Goal: Check status: Check status

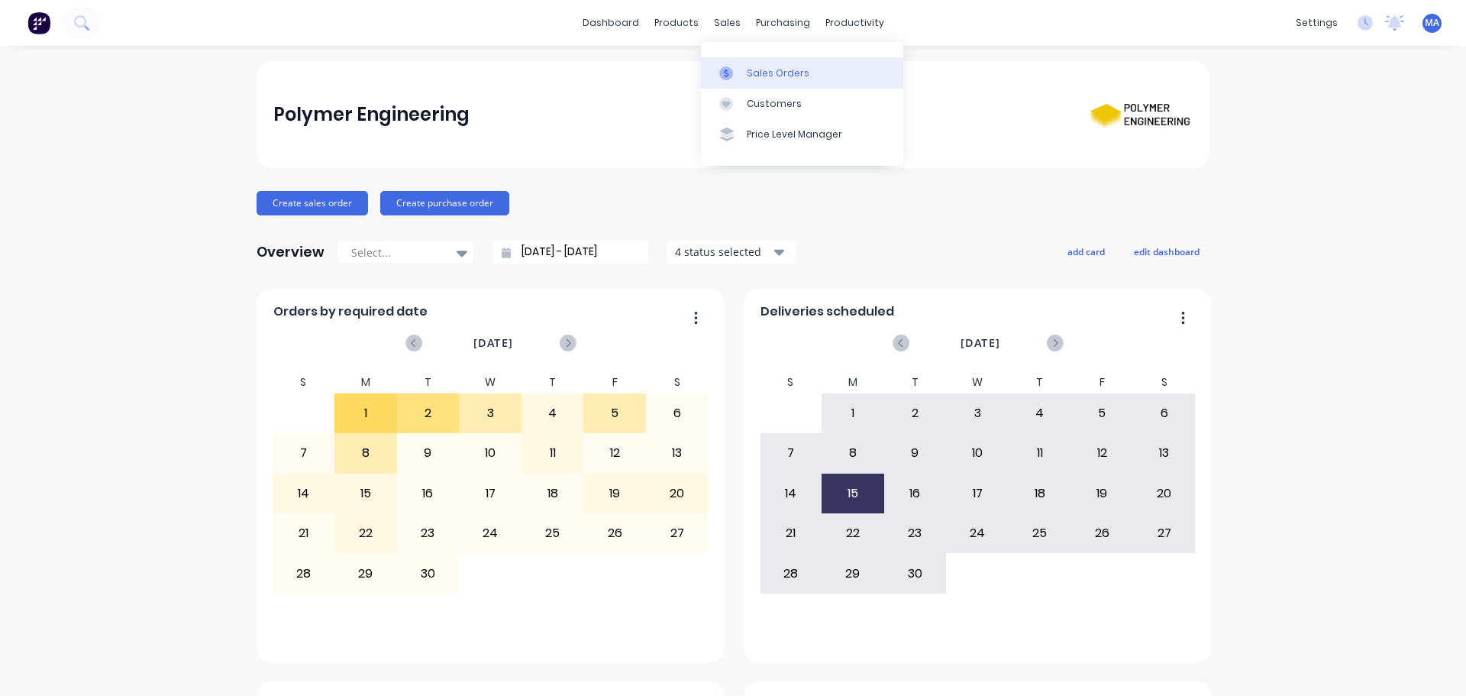
click at [743, 62] on link "Sales Orders" at bounding box center [802, 72] width 202 height 31
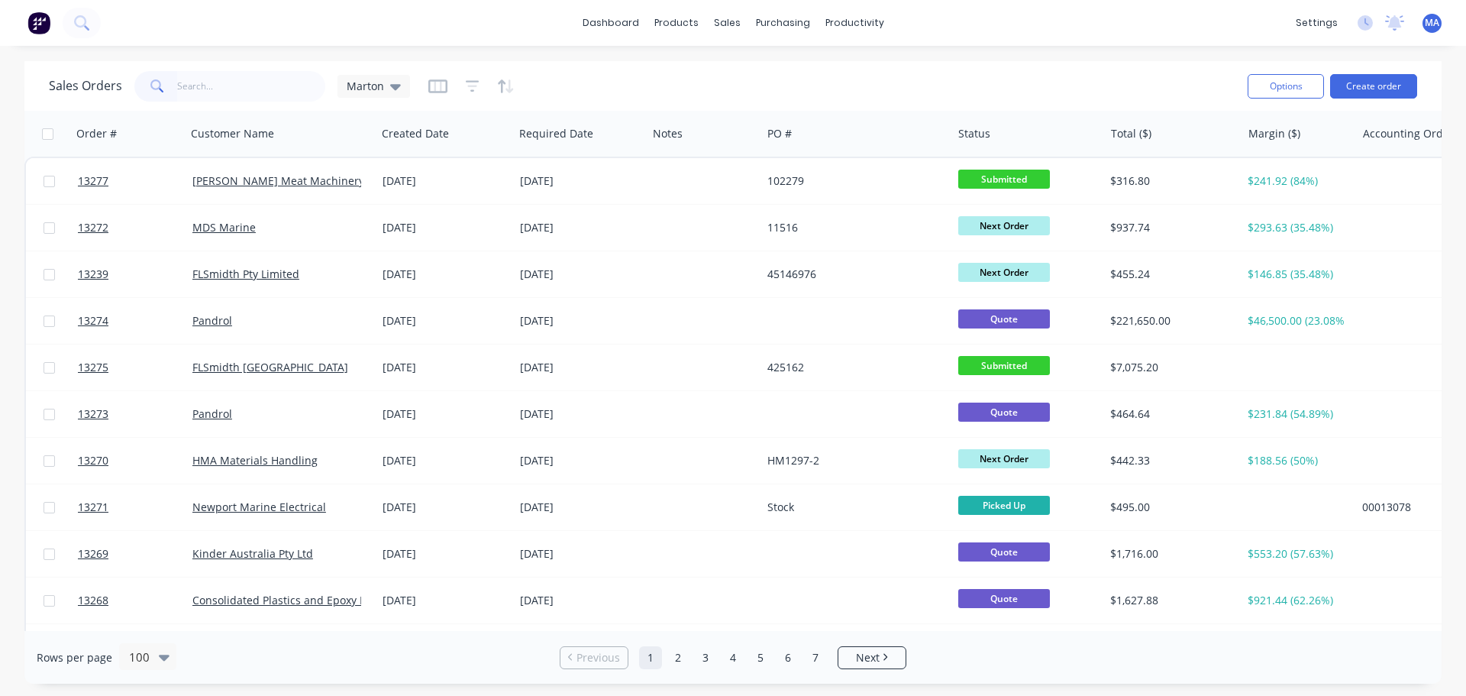
click at [271, 76] on input "text" at bounding box center [251, 86] width 149 height 31
type input "171523"
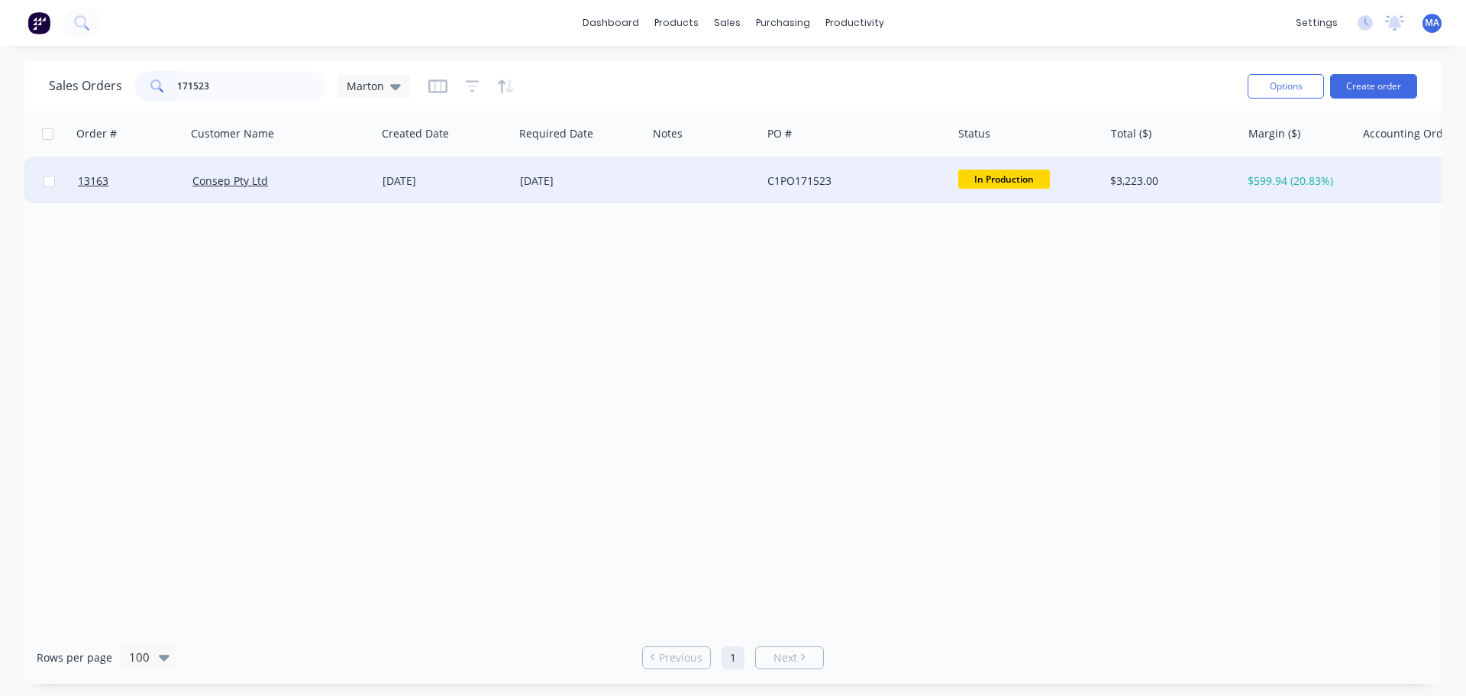
click at [330, 195] on div "Consep Pty Ltd" at bounding box center [281, 181] width 190 height 46
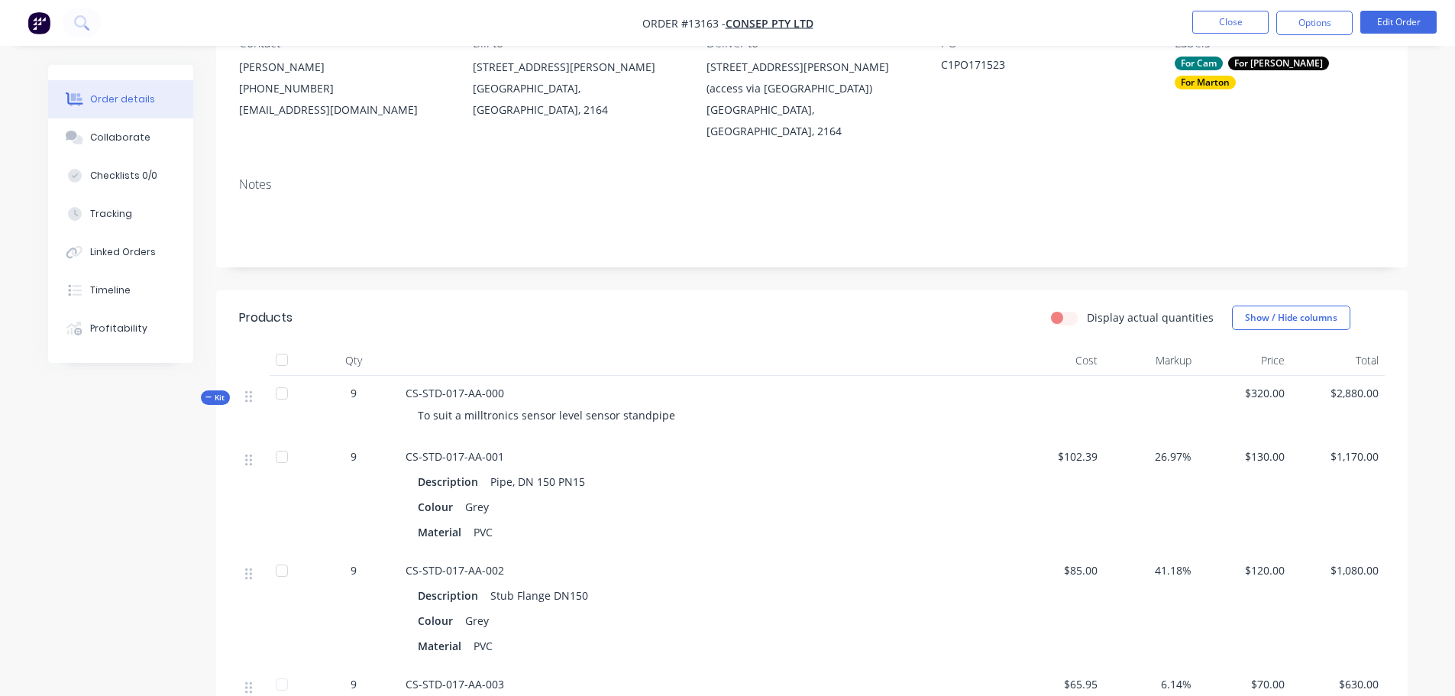
scroll to position [153, 0]
click at [1196, 13] on button "Close" at bounding box center [1230, 22] width 76 height 23
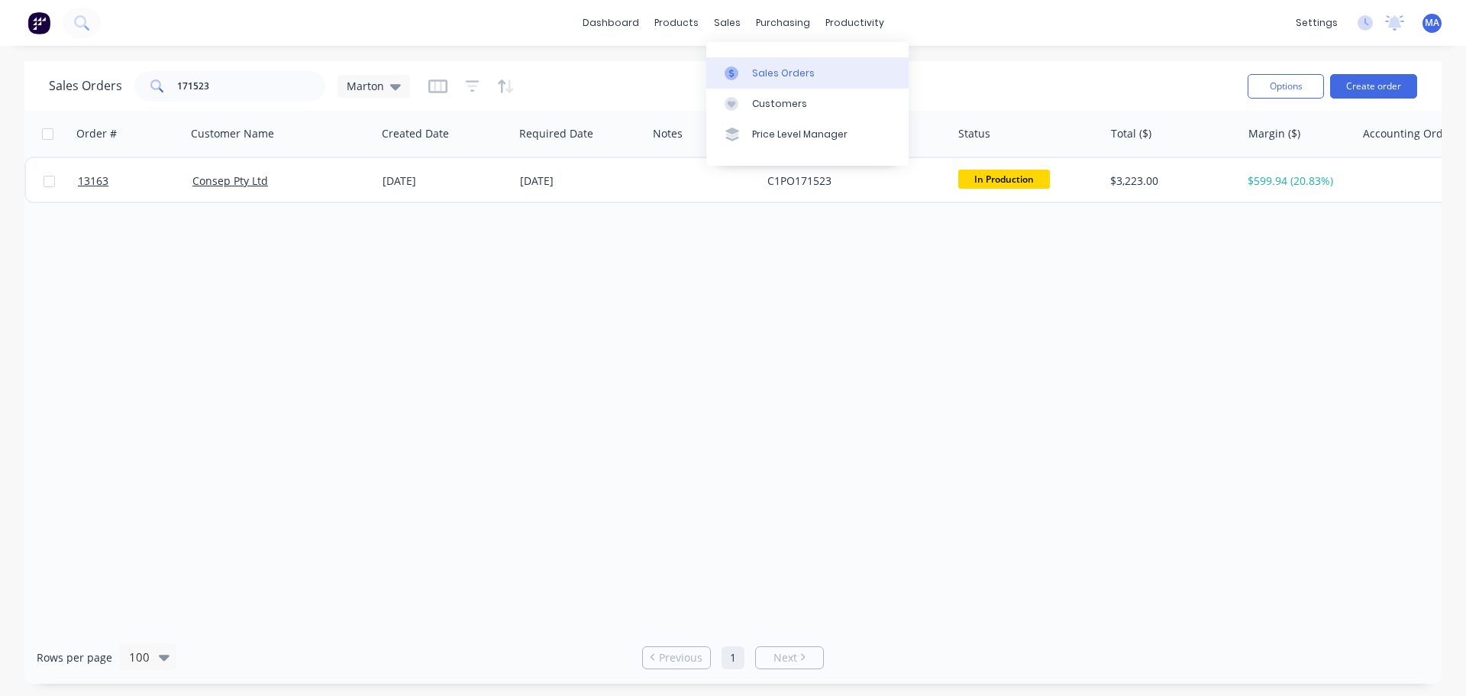
click at [754, 71] on div "Sales Orders" at bounding box center [783, 73] width 63 height 14
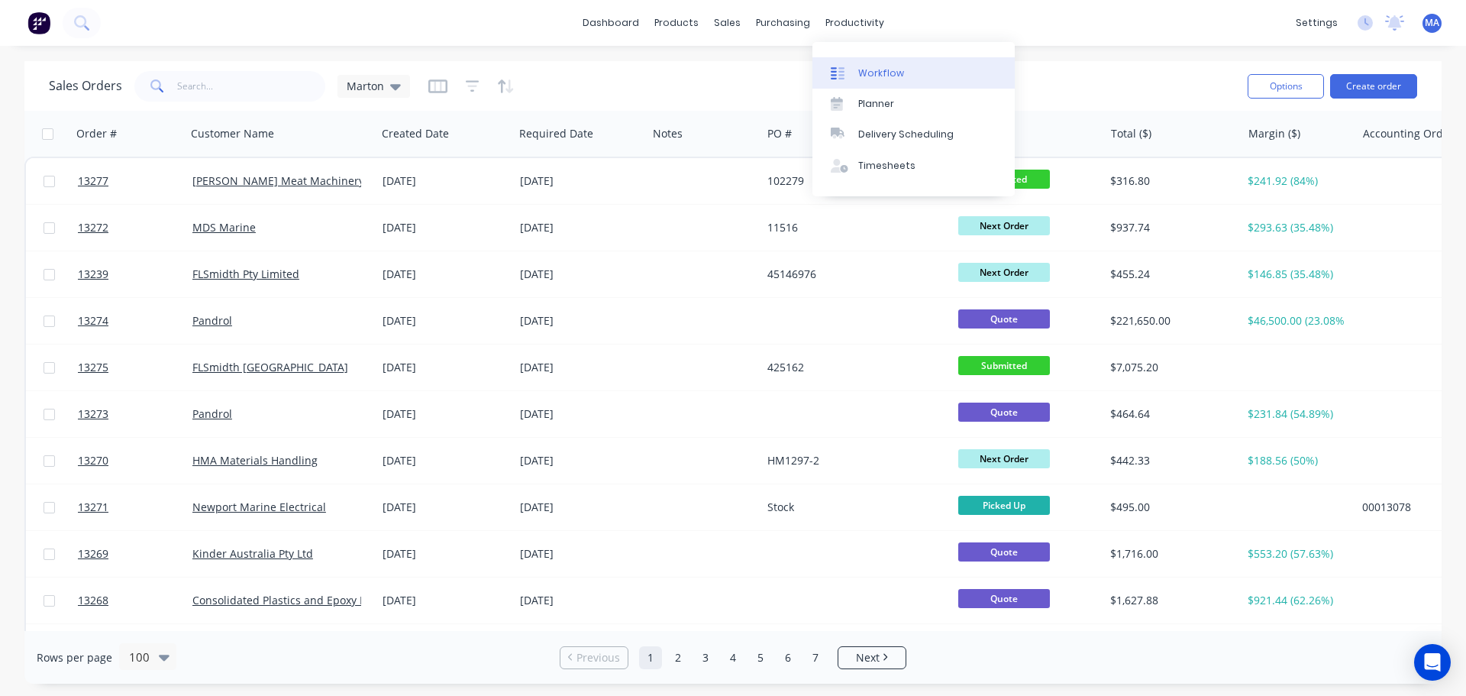
click at [861, 69] on div "Workflow" at bounding box center [881, 73] width 46 height 14
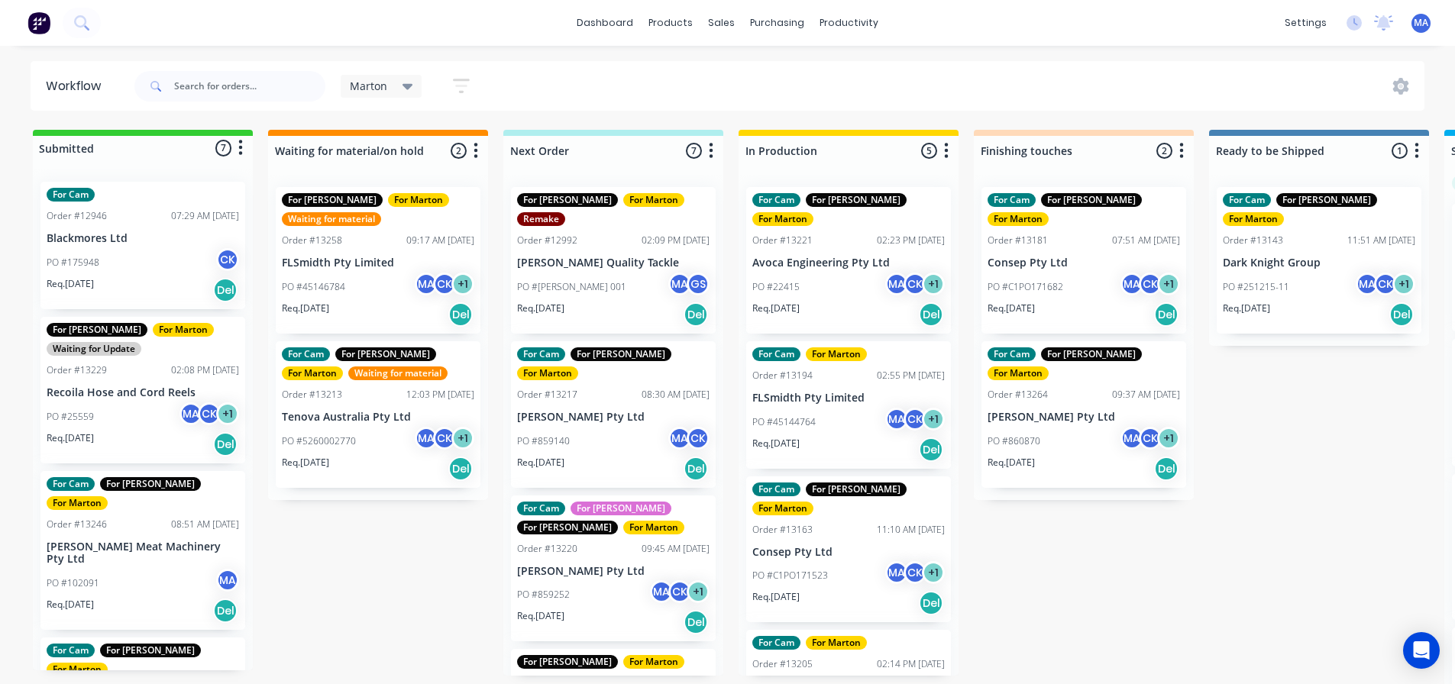
scroll to position [0, 147]
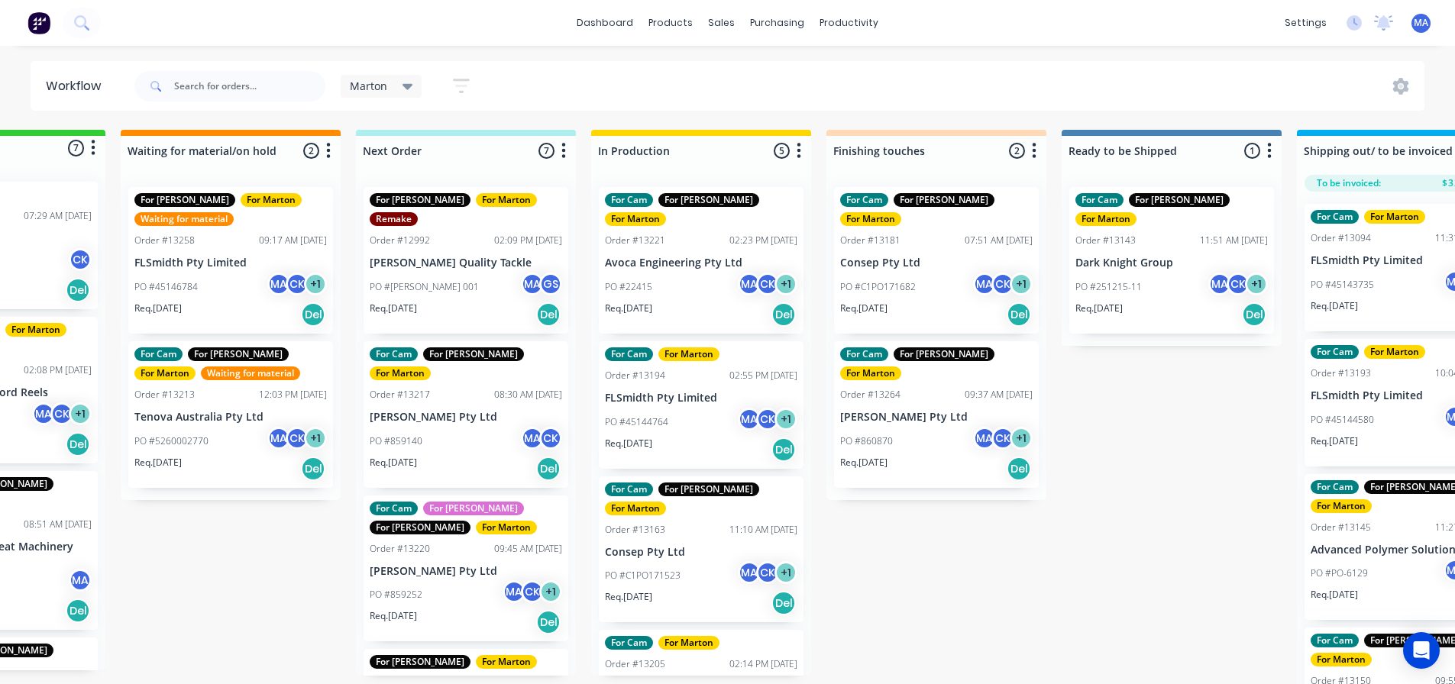
click at [651, 415] on div "PO #45144764 MA CK + 1" at bounding box center [701, 422] width 192 height 29
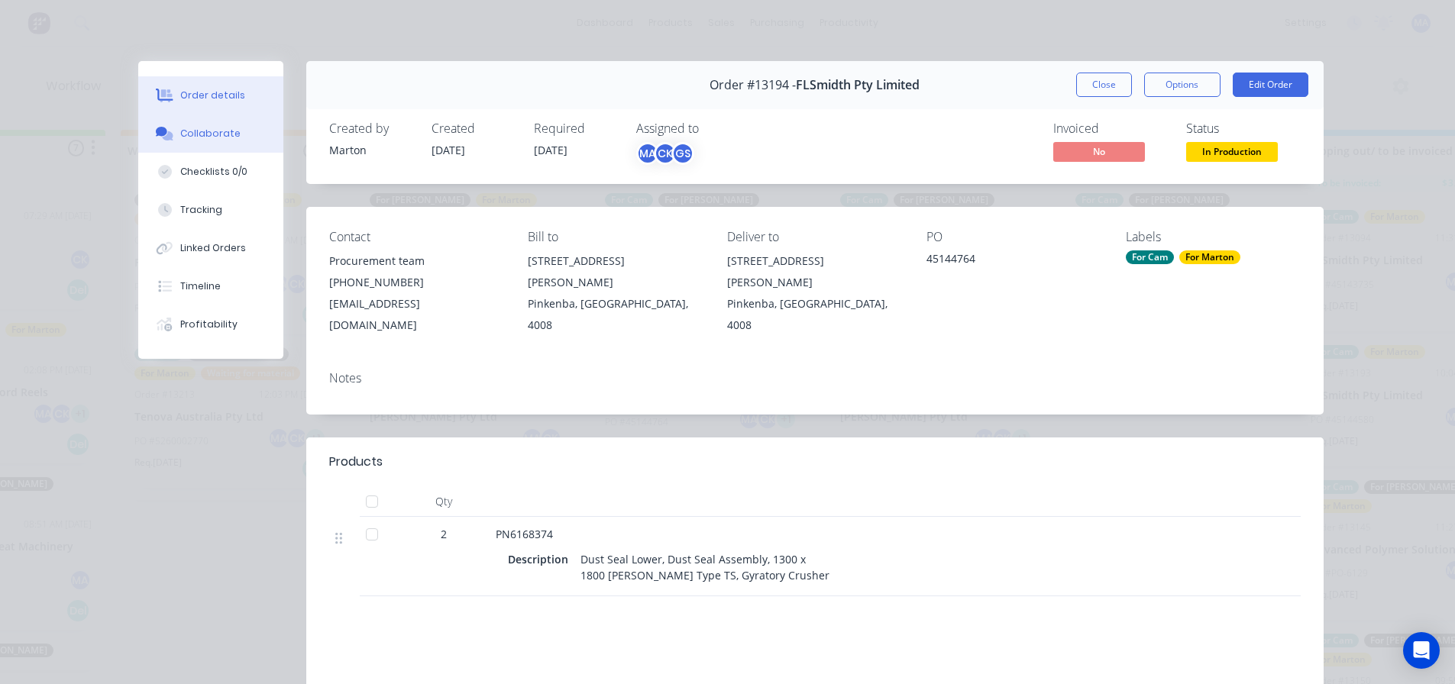
click at [215, 134] on div "Collaborate" at bounding box center [210, 134] width 60 height 14
